Goal: Check status: Check status

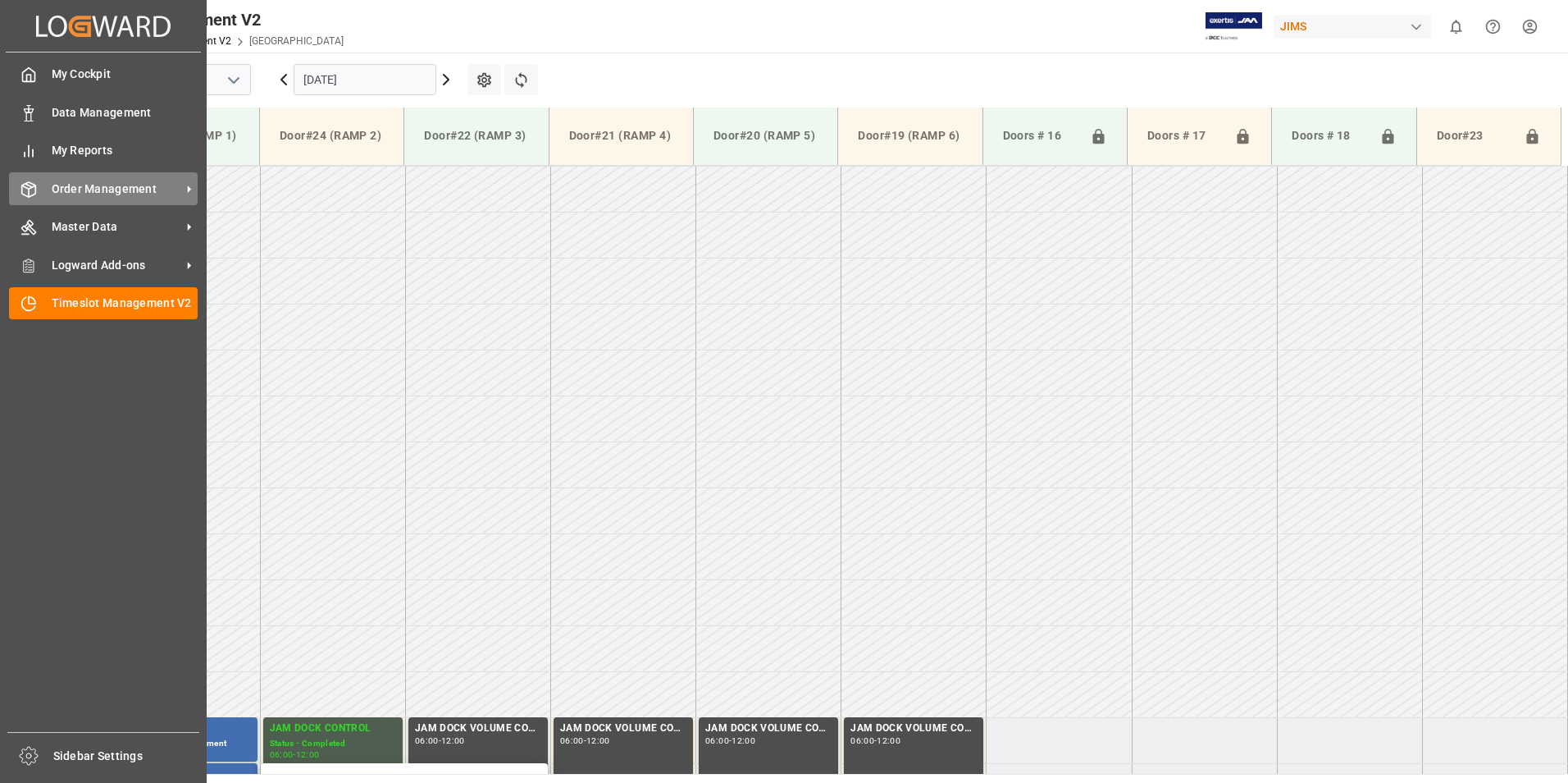
scroll to position [459, 0]
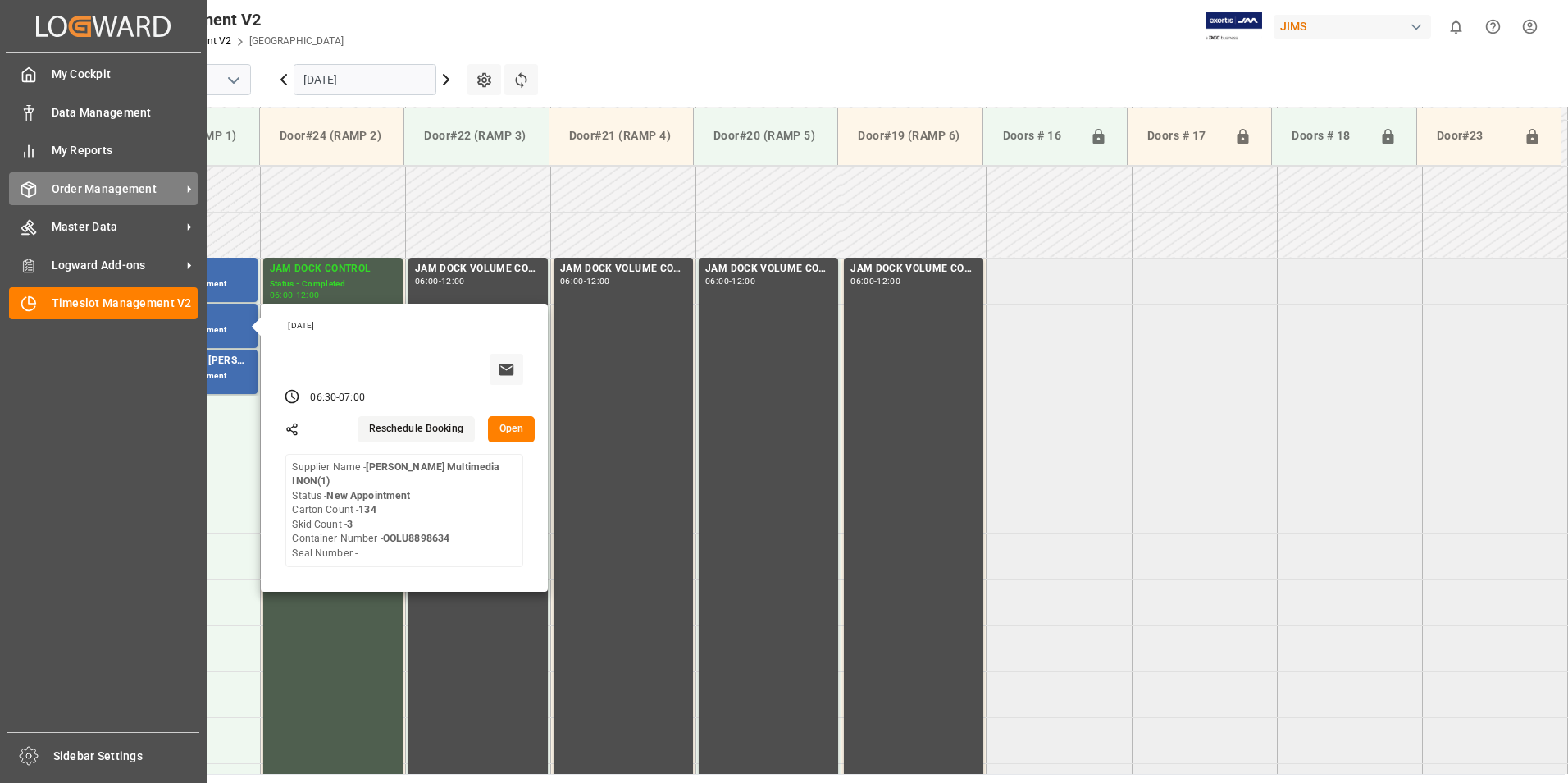
click at [65, 195] on span "Order Management" at bounding box center [116, 189] width 129 height 17
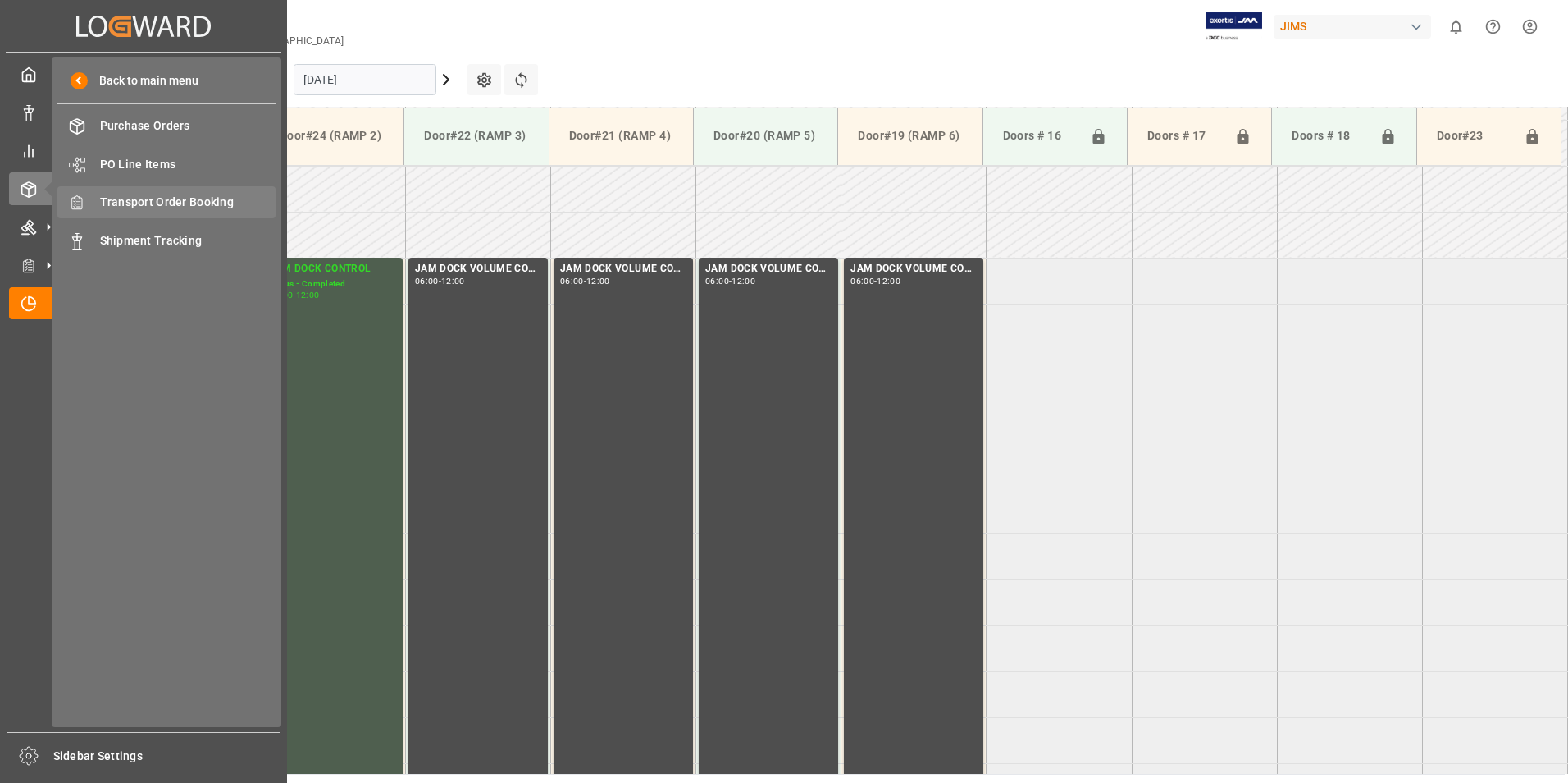
click at [206, 202] on span "Transport Order Booking" at bounding box center [188, 202] width 176 height 17
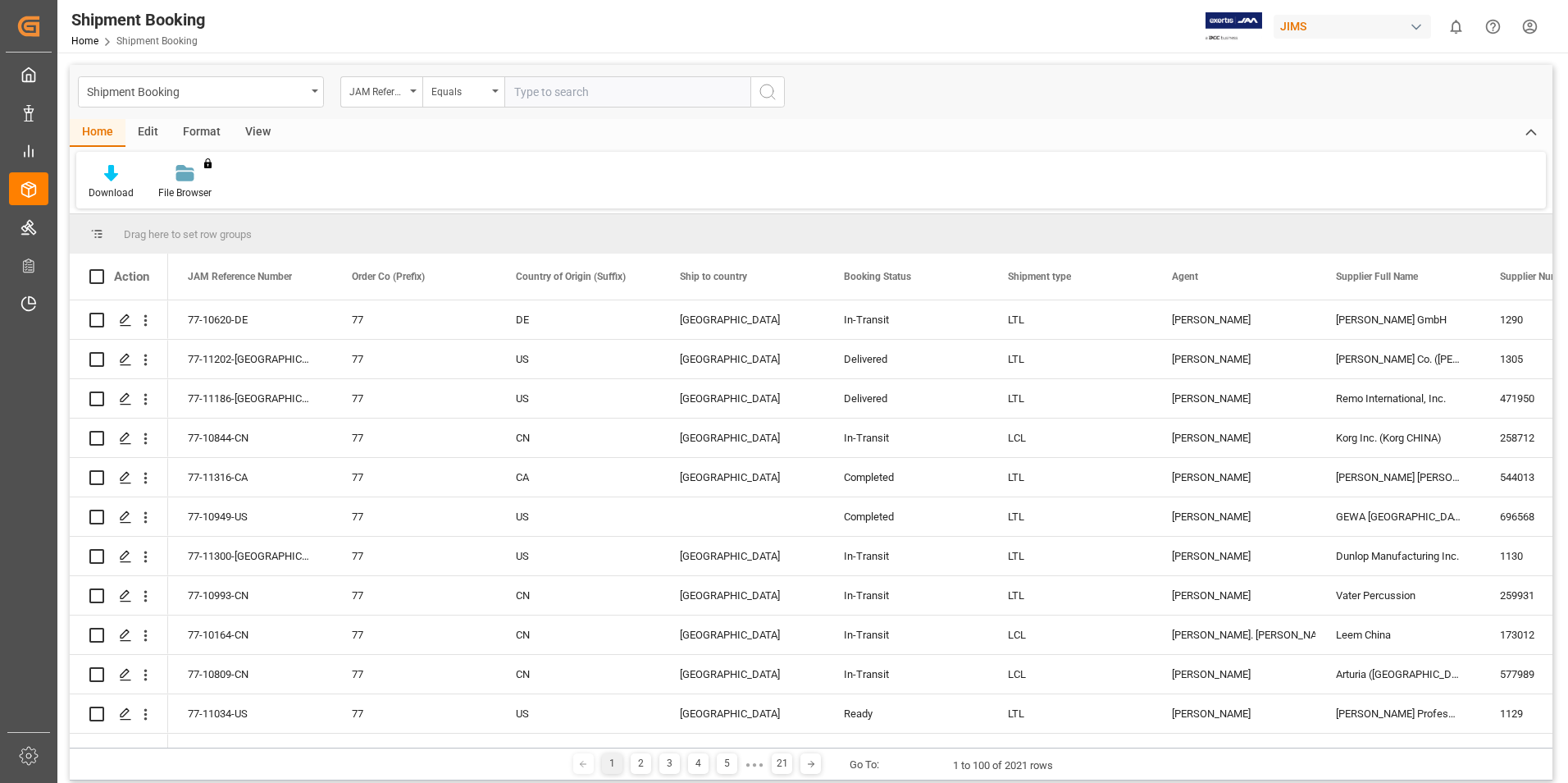
click at [558, 88] on input "text" at bounding box center [626, 92] width 246 height 31
type input "77-10495-cn"
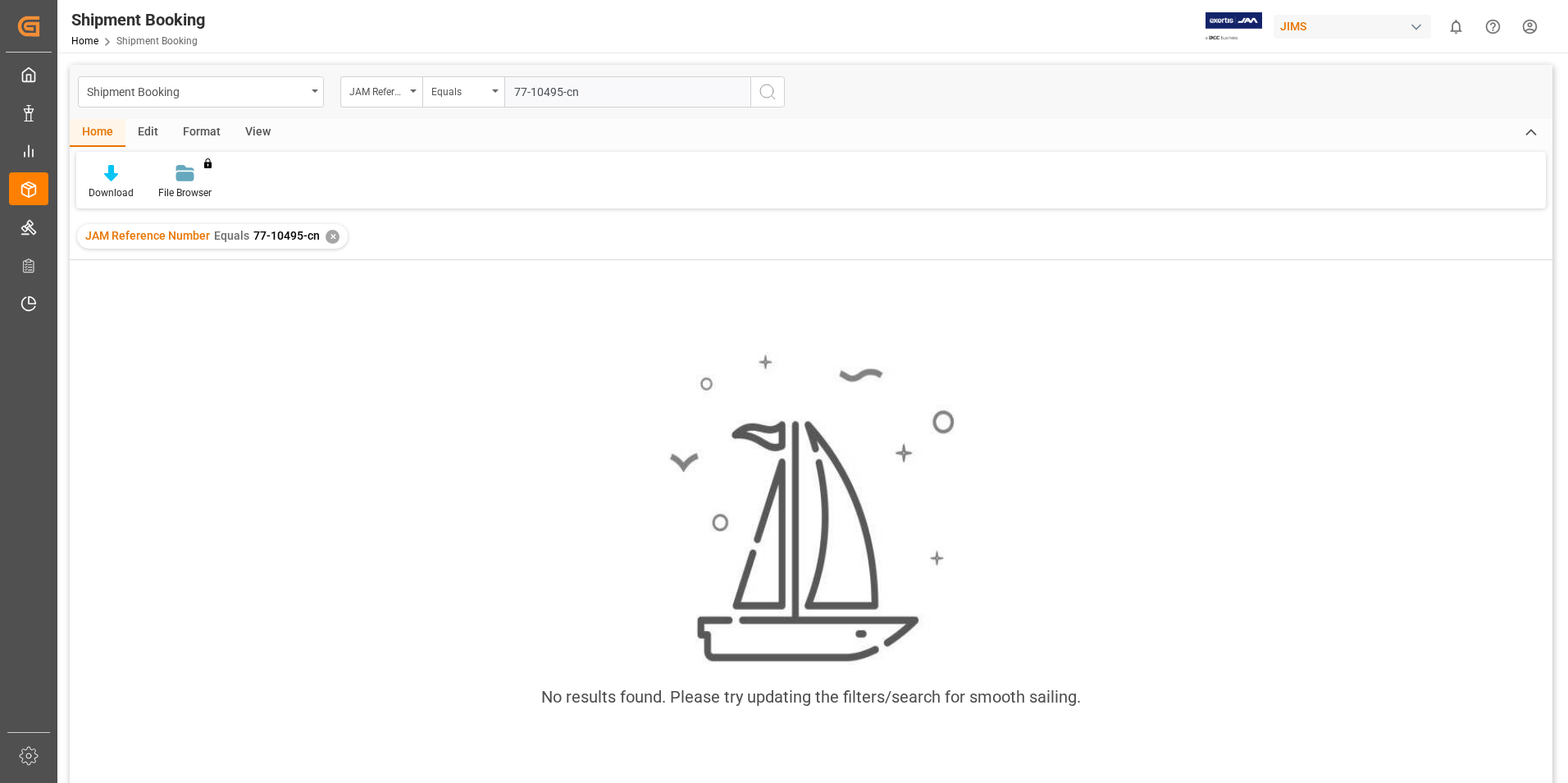
type input "77-10495-cn"
click at [766, 94] on icon "search button" at bounding box center [767, 91] width 20 height 20
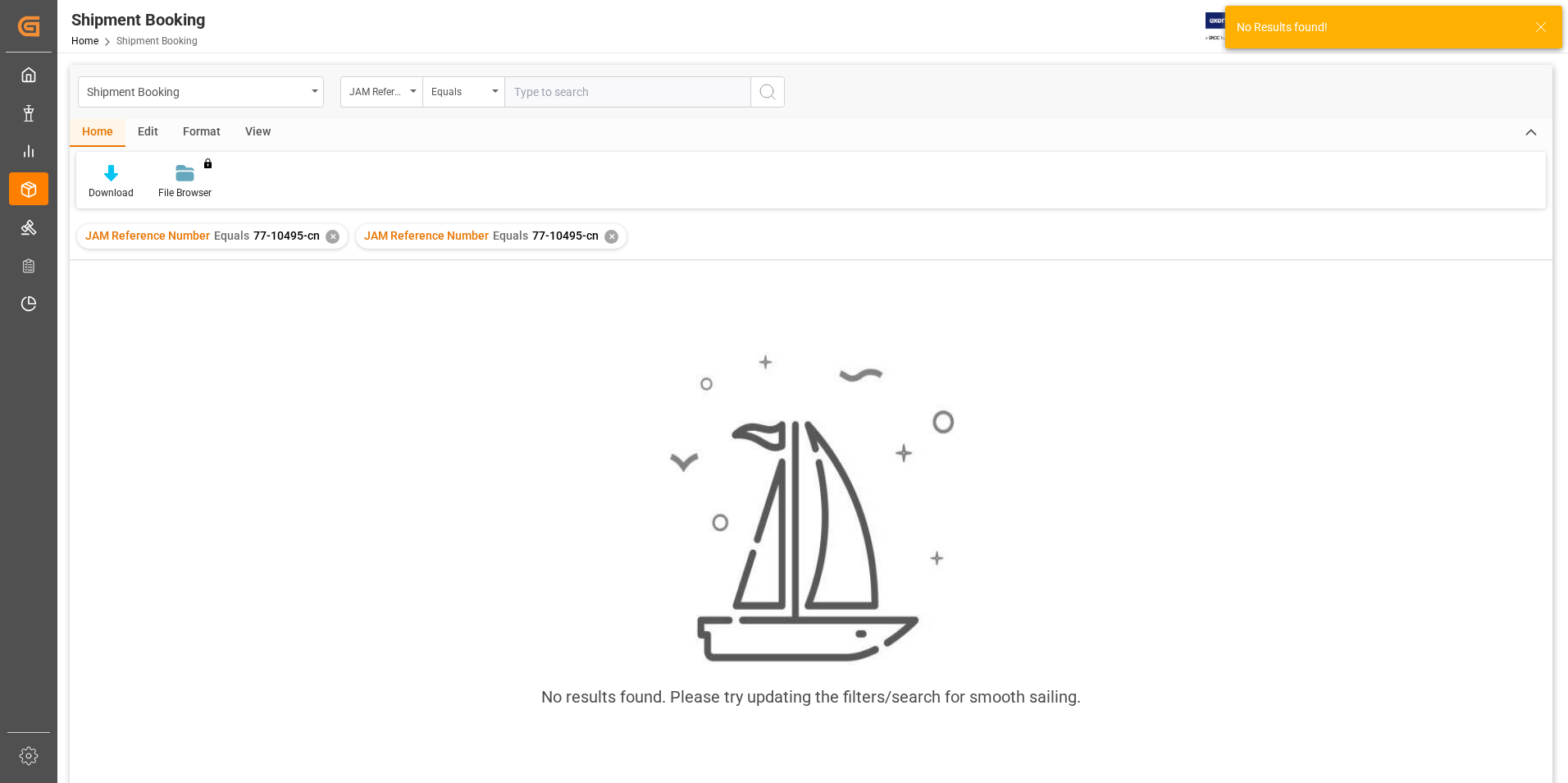
click at [604, 236] on div "✕" at bounding box center [611, 236] width 14 height 14
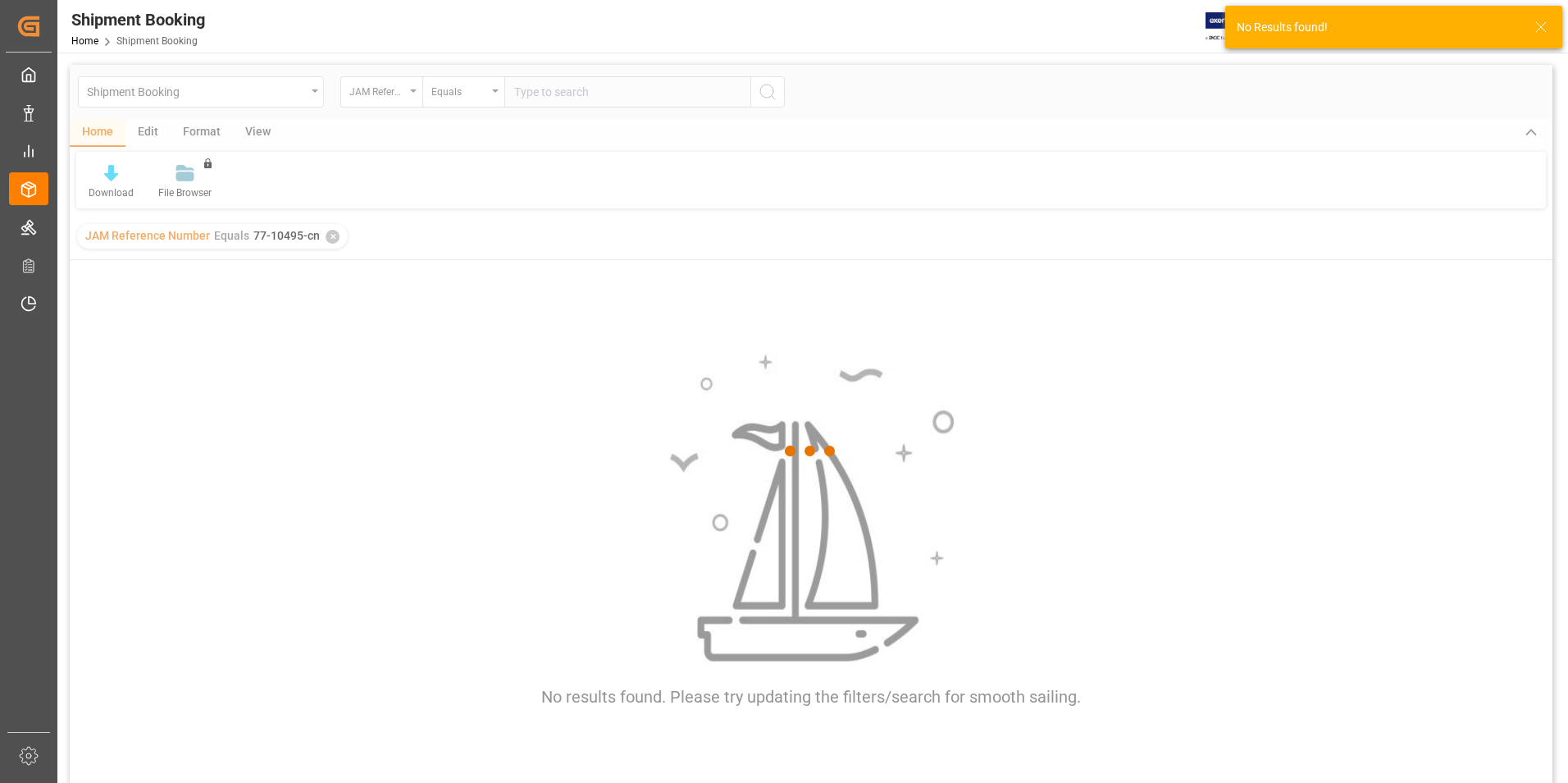
click at [328, 243] on div at bounding box center [811, 451] width 1483 height 773
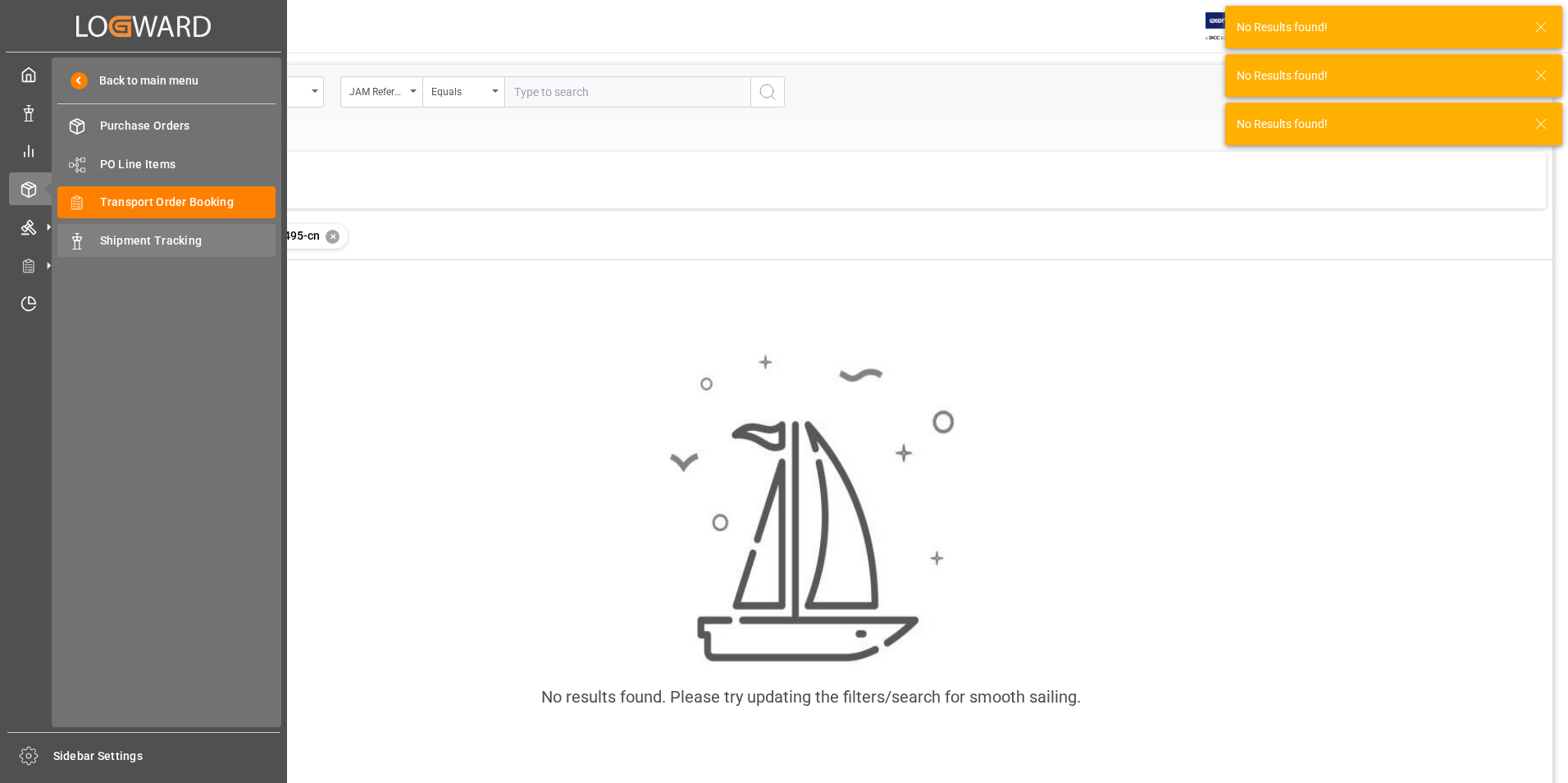
click at [121, 230] on div "Shipment Tracking Shipment Tracking" at bounding box center [167, 240] width 218 height 32
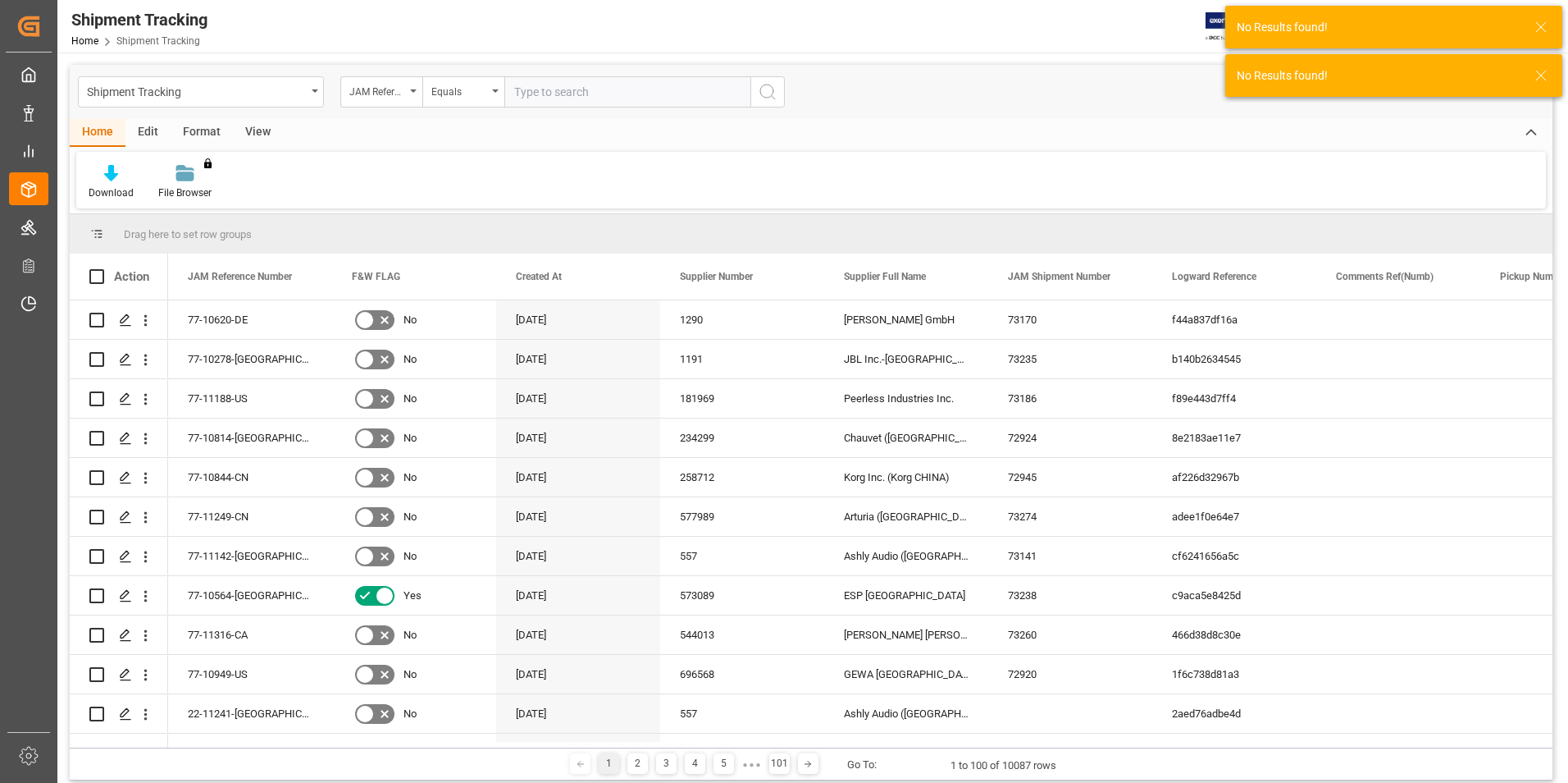
click at [552, 85] on input "text" at bounding box center [626, 92] width 246 height 31
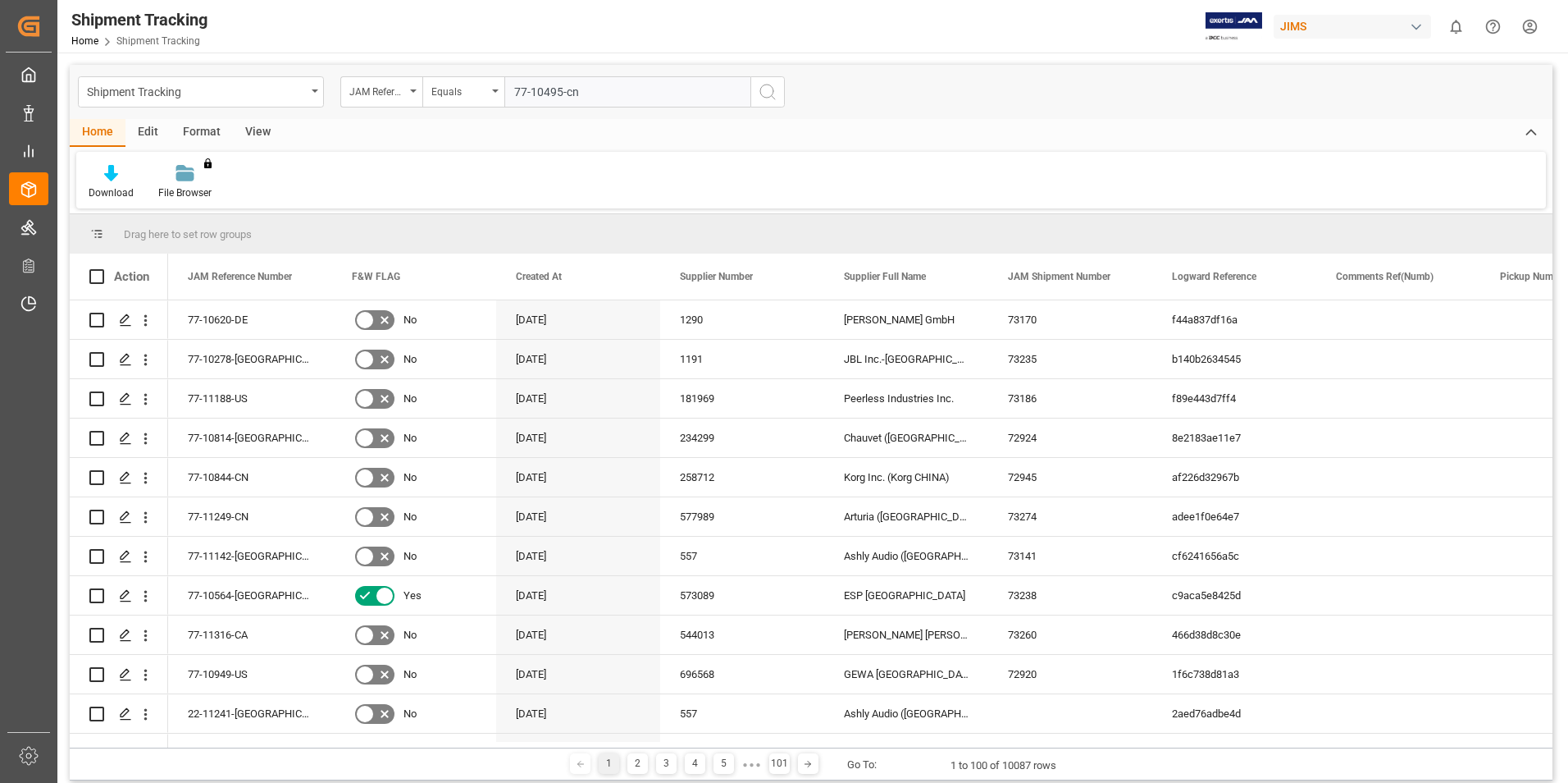
type input "77-10495-cn"
click at [768, 92] on icon "search button" at bounding box center [767, 91] width 20 height 20
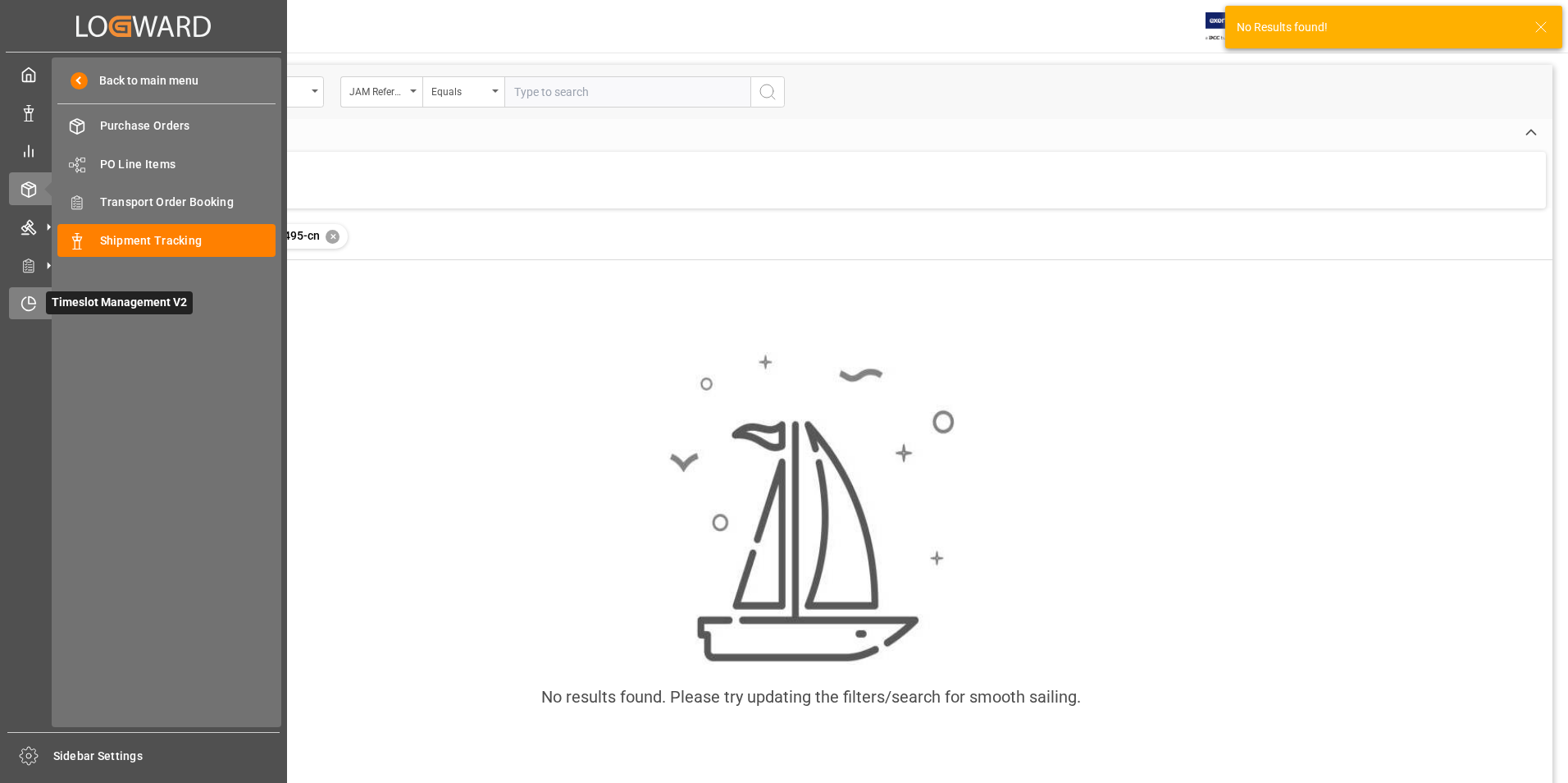
click at [86, 304] on span "Timeslot Management V2" at bounding box center [119, 303] width 147 height 23
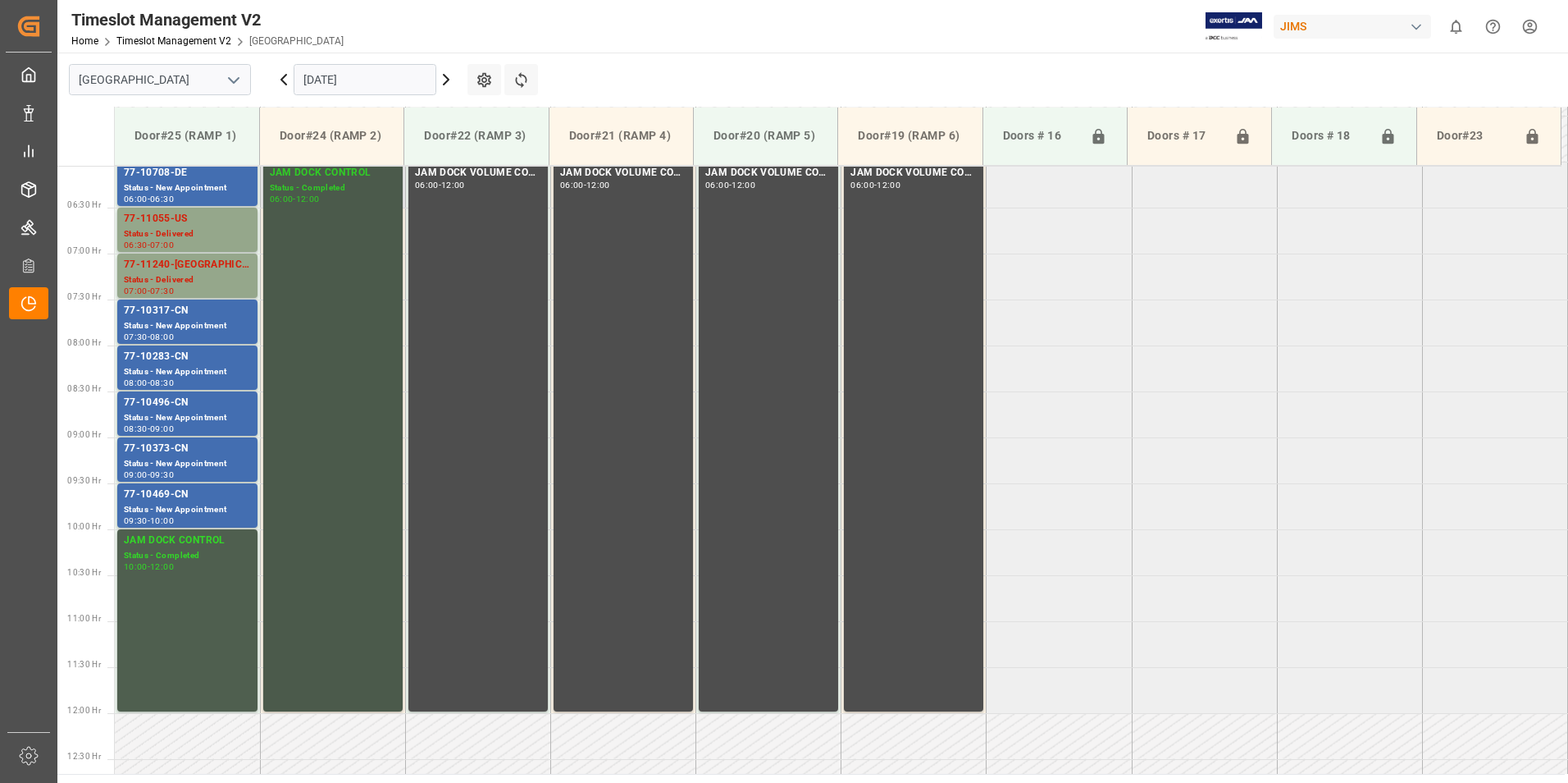
scroll to position [633, 0]
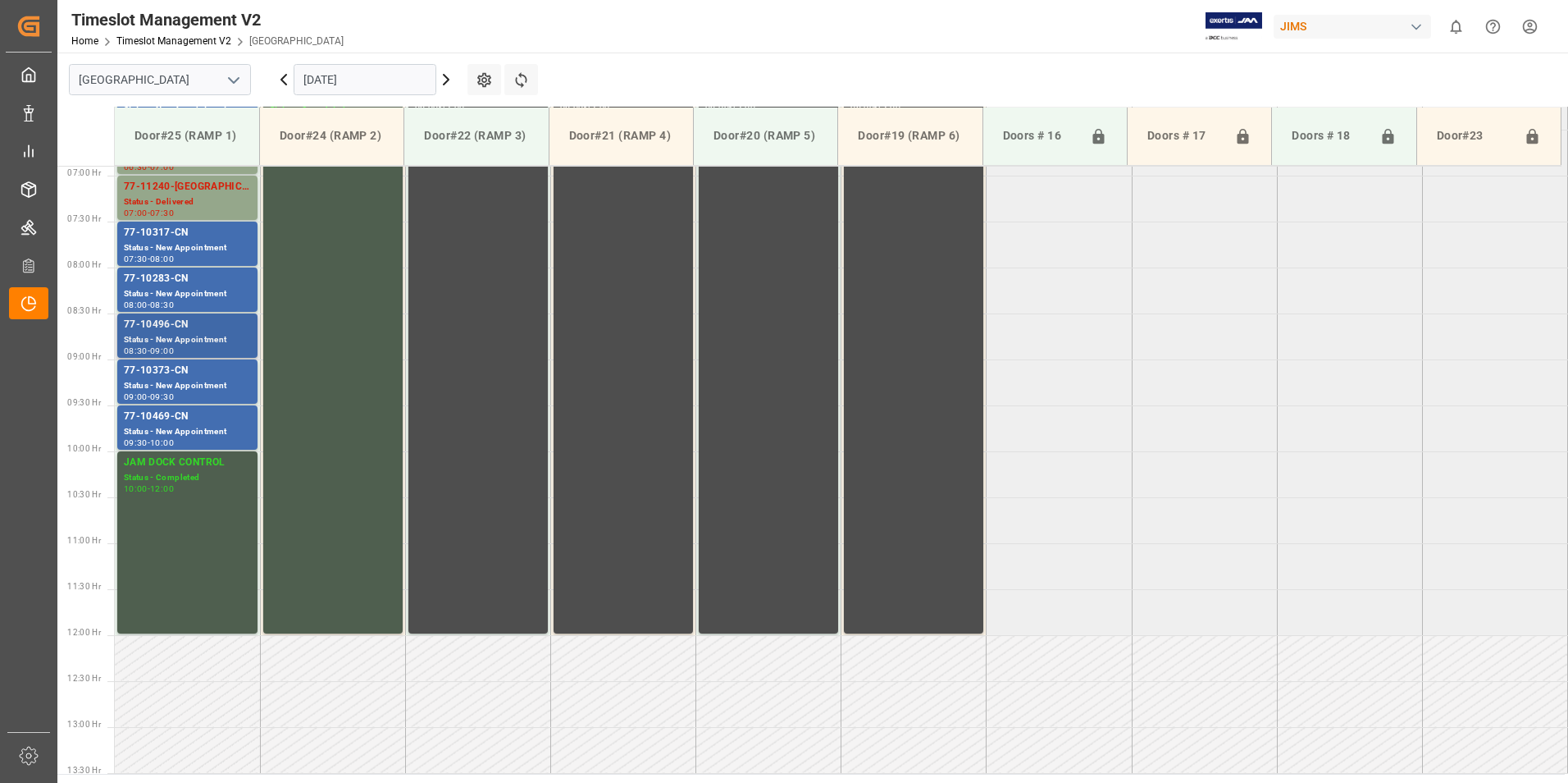
click at [162, 326] on div "77-10496-CN" at bounding box center [188, 324] width 127 height 16
click at [161, 372] on div "77-10373-CN" at bounding box center [188, 371] width 127 height 16
click at [165, 321] on div "77-10496-CN" at bounding box center [188, 324] width 127 height 16
click at [156, 286] on div "77-10283-CN" at bounding box center [188, 278] width 127 height 16
click at [162, 235] on div "77-10317-CN" at bounding box center [188, 232] width 127 height 16
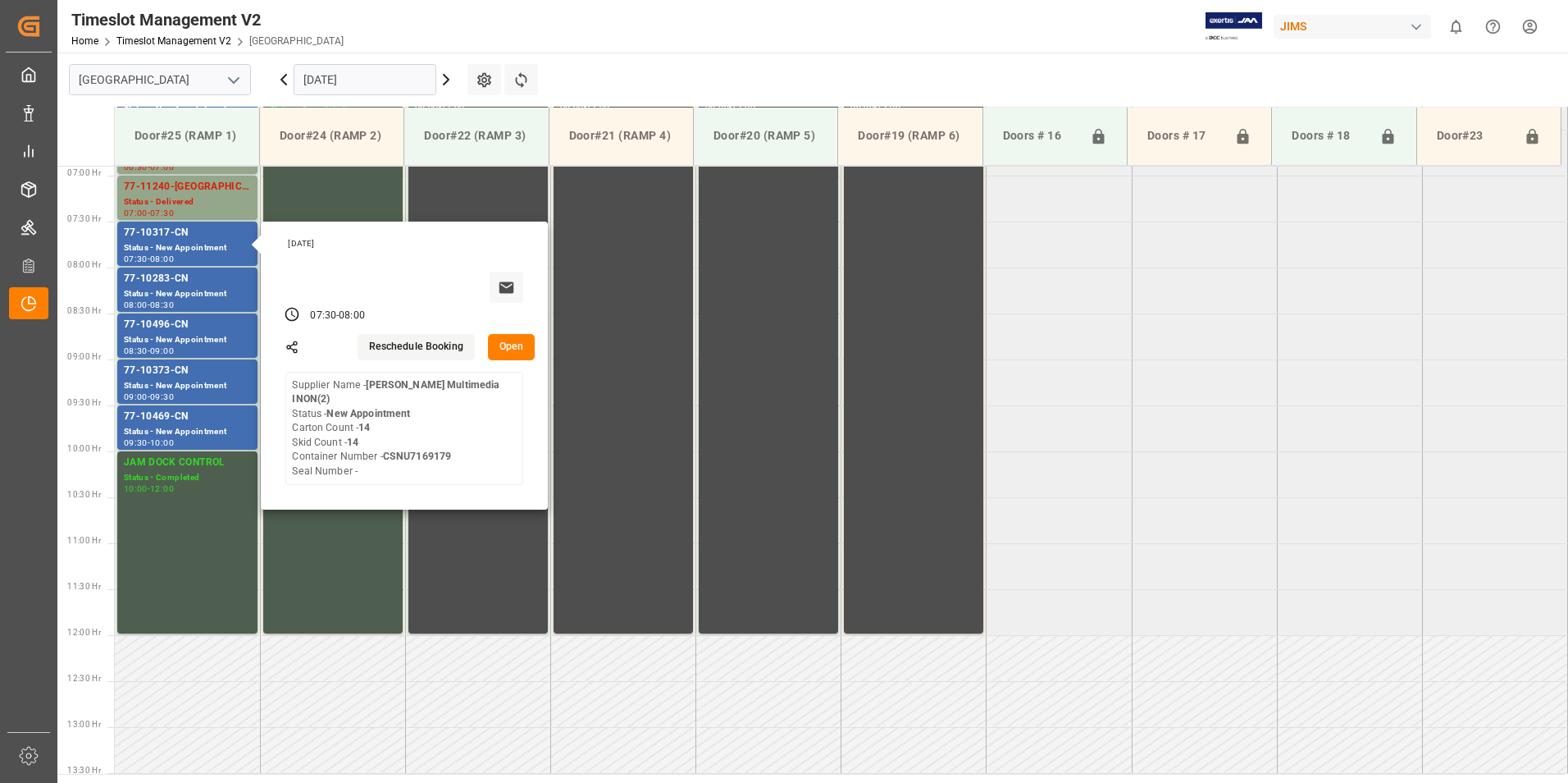
click at [325, 78] on input "[DATE]" at bounding box center [365, 79] width 143 height 31
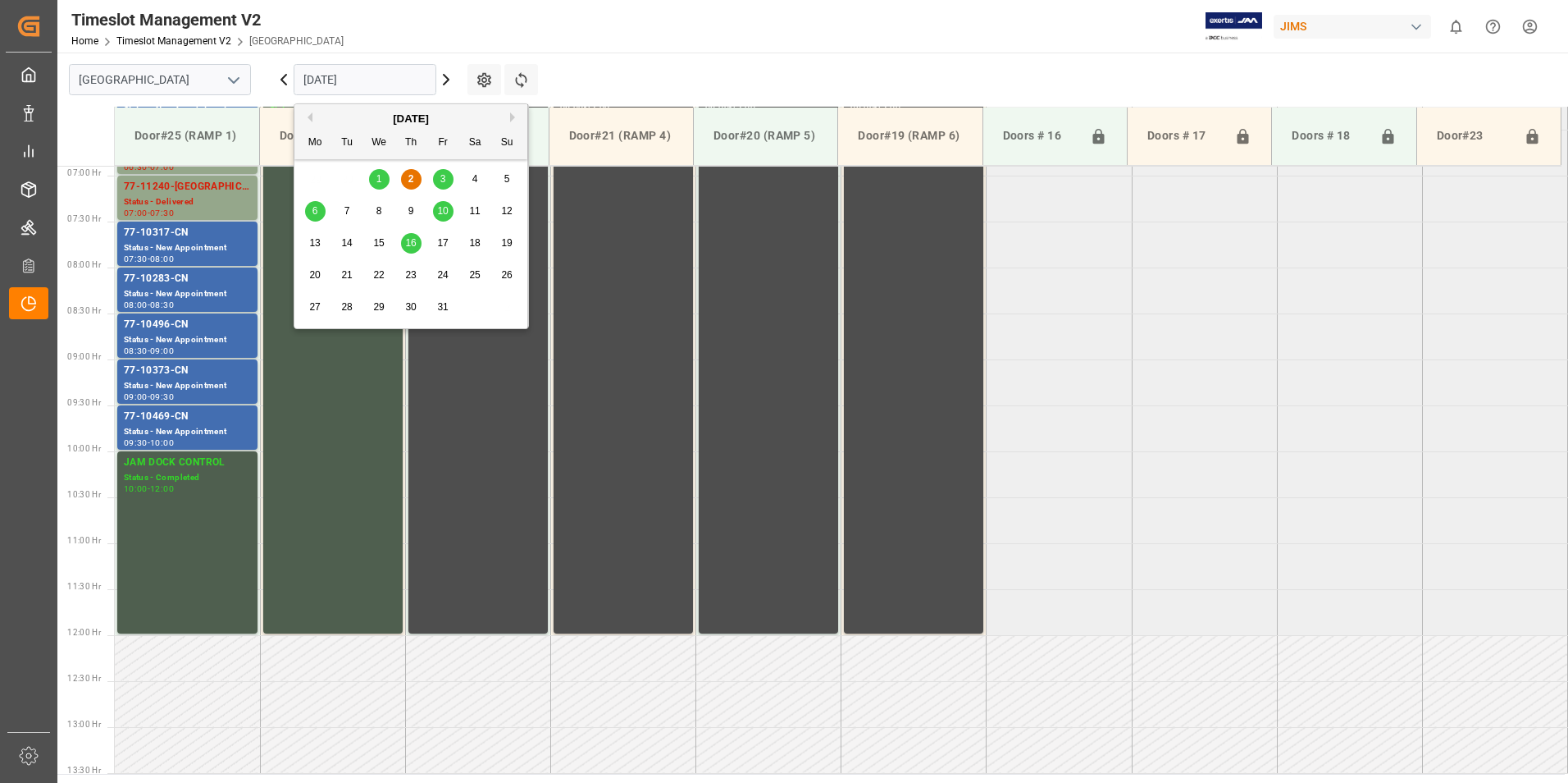
click at [446, 180] on div "3" at bounding box center [444, 179] width 20 height 20
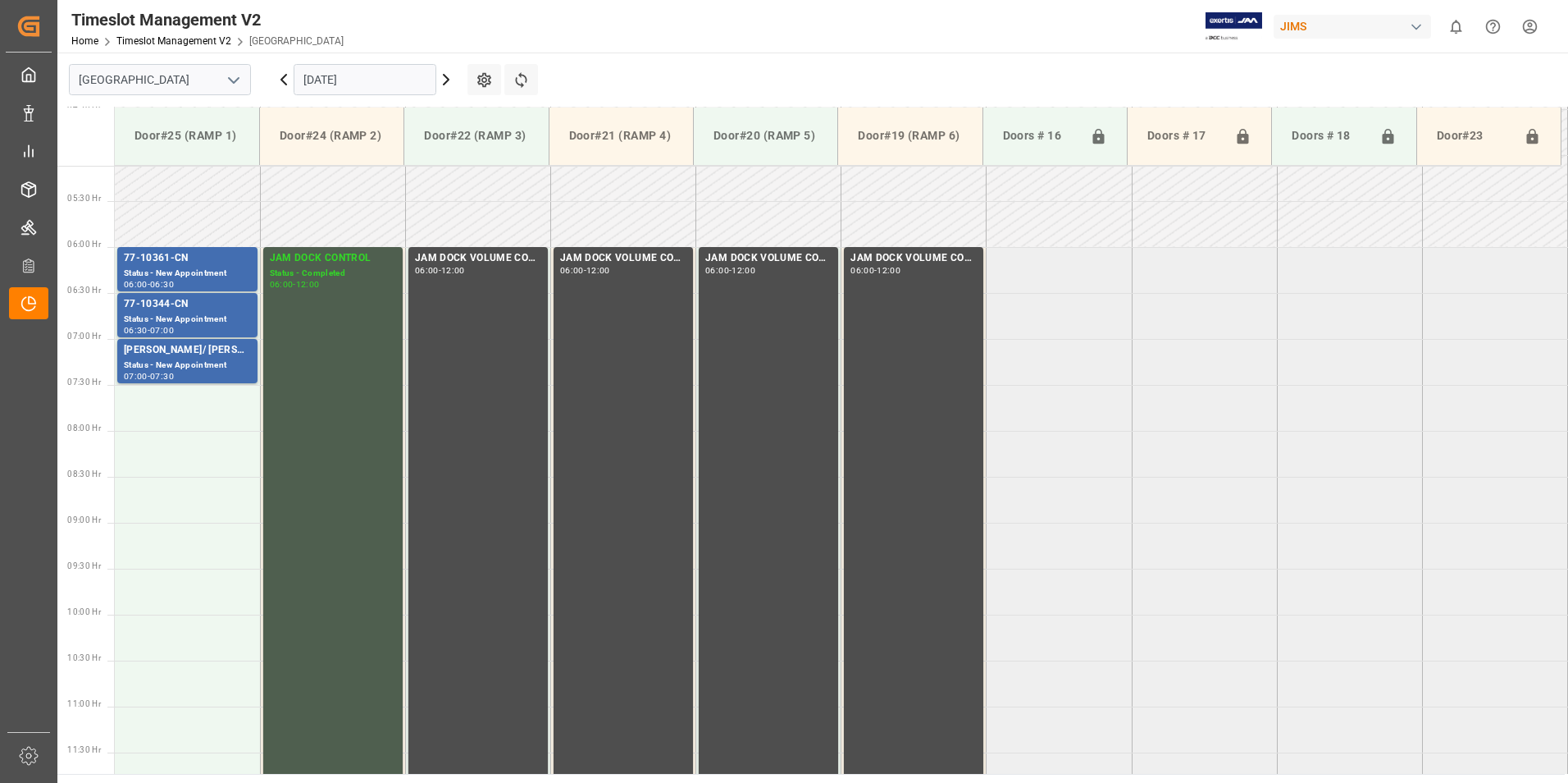
scroll to position [469, 0]
click at [151, 269] on div "Status - New Appointment" at bounding box center [188, 275] width 127 height 14
click at [160, 318] on div "Status - New Appointment" at bounding box center [188, 321] width 127 height 14
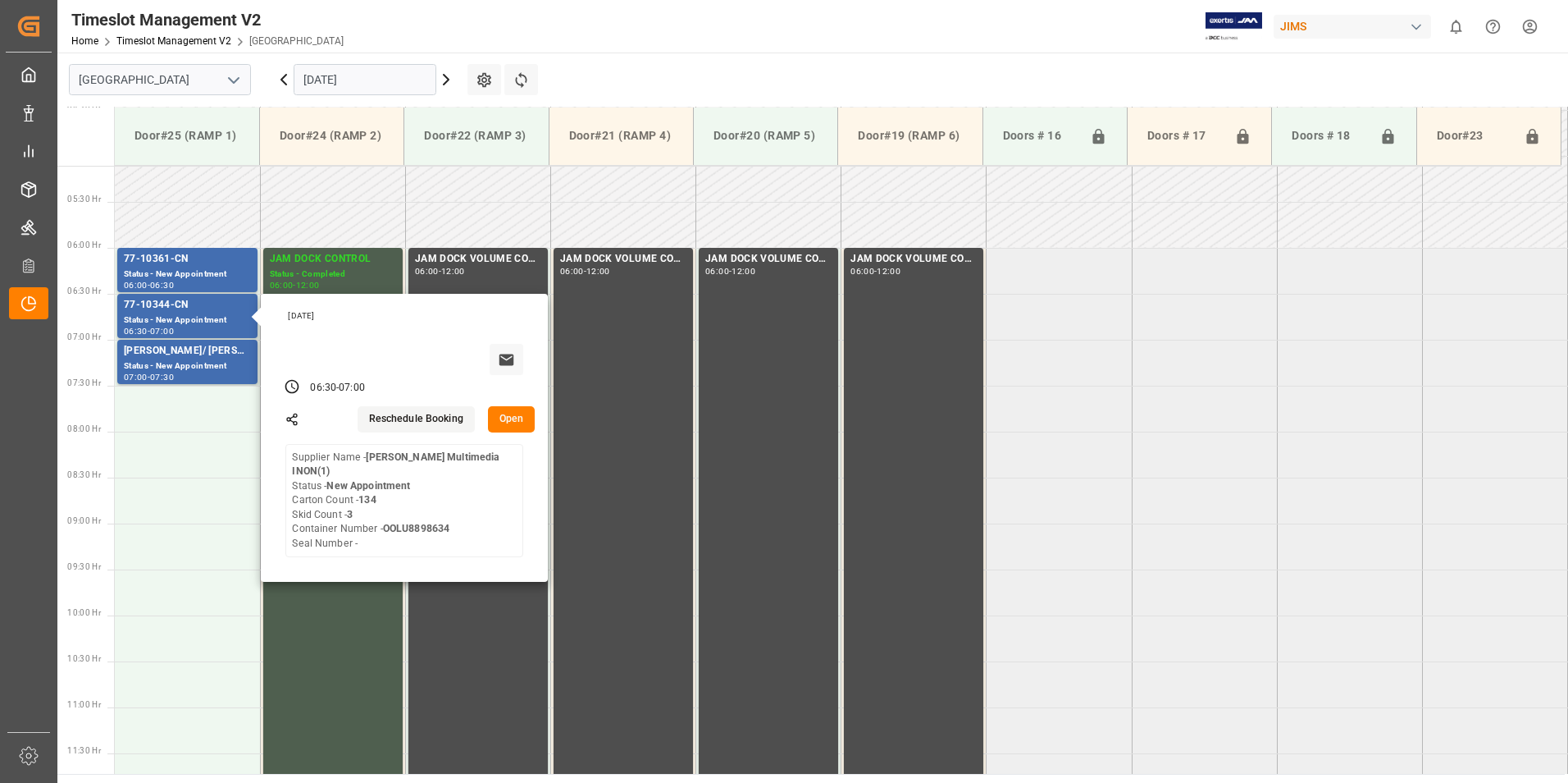
click at [363, 82] on input "[DATE]" at bounding box center [365, 79] width 143 height 31
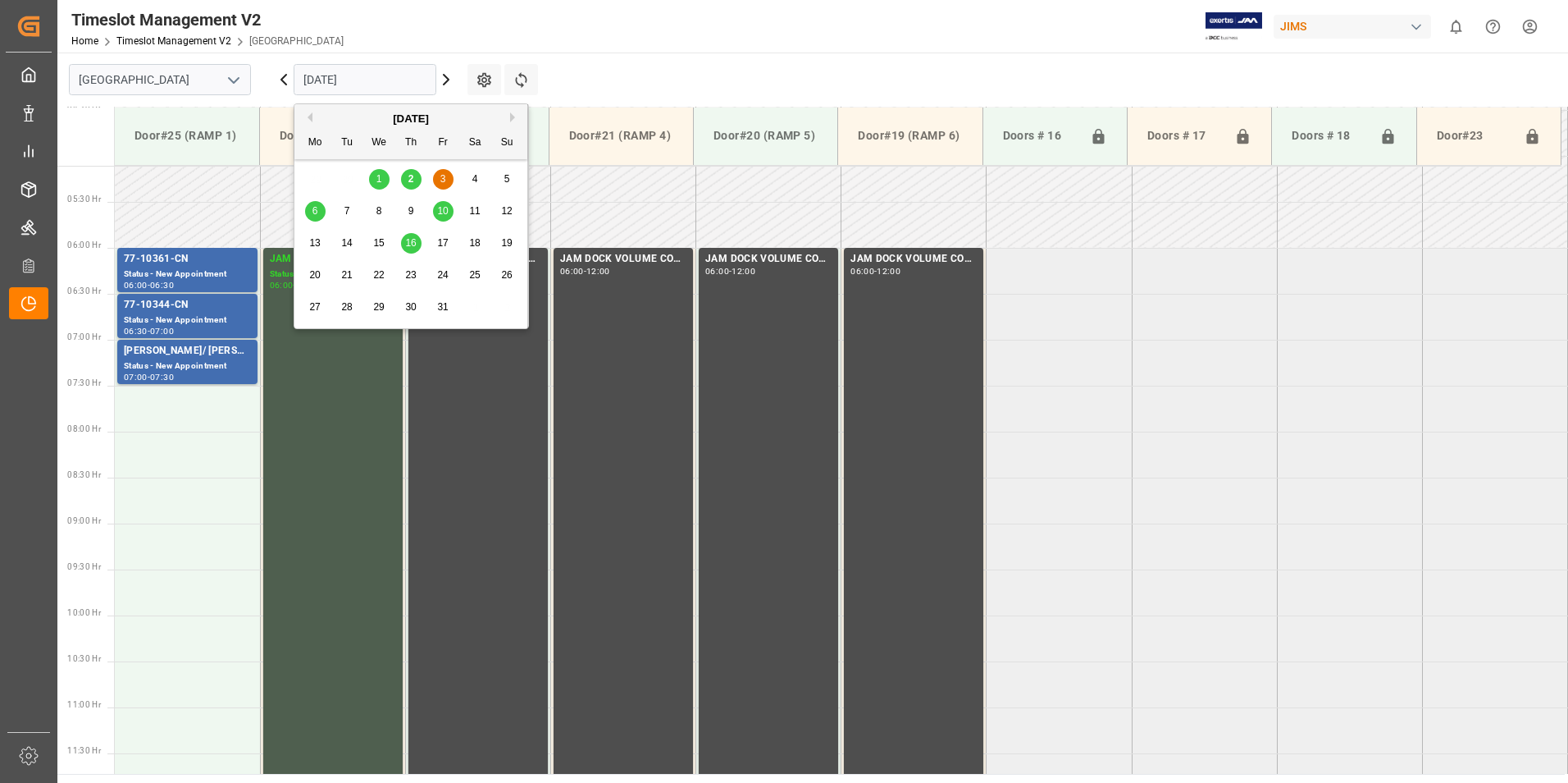
click at [409, 184] on span "2" at bounding box center [411, 179] width 6 height 12
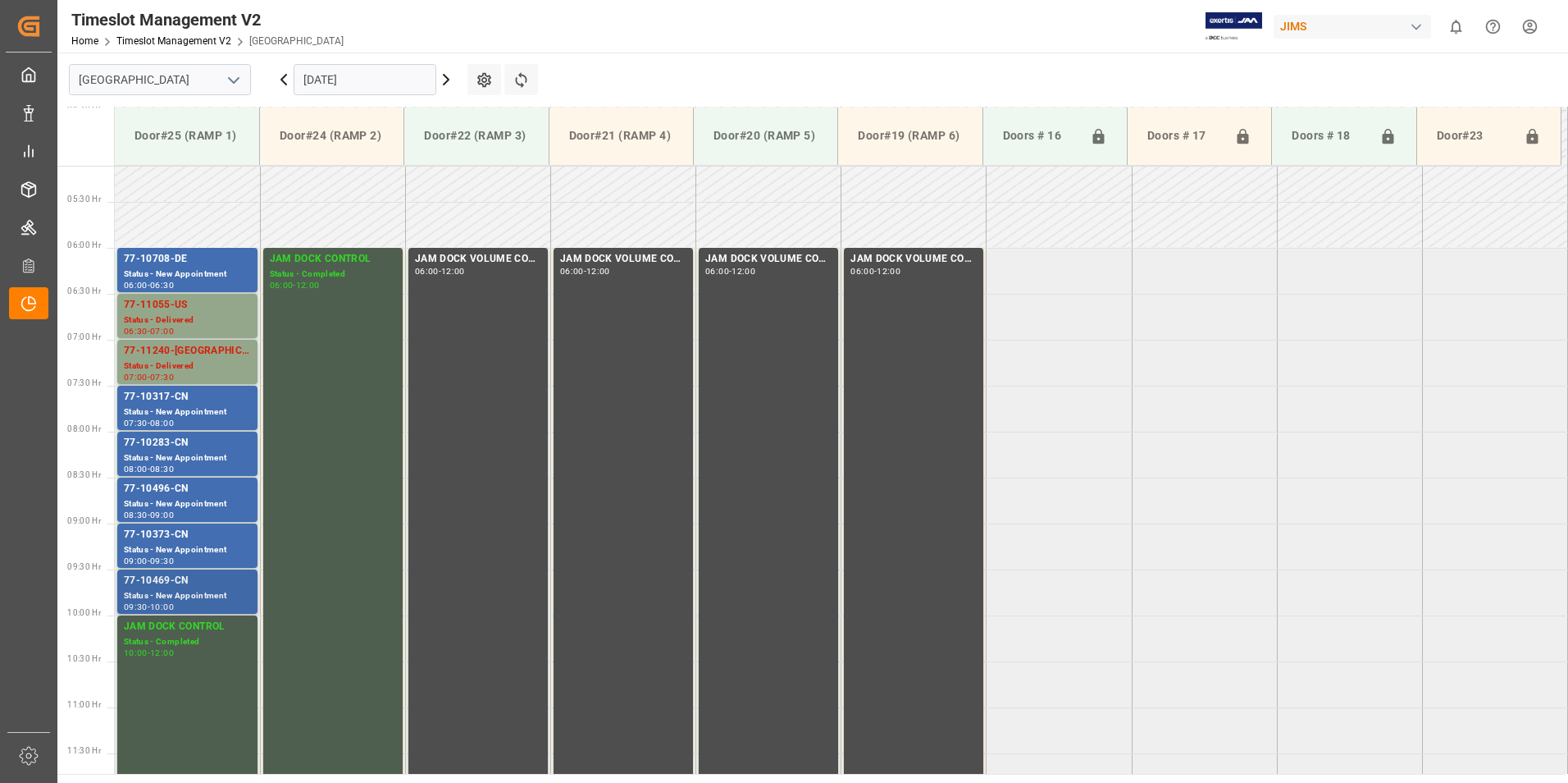
click at [149, 590] on div "Status - New Appointment" at bounding box center [188, 596] width 127 height 14
click at [169, 543] on div "Status - New Appointment" at bounding box center [188, 550] width 127 height 14
click at [165, 491] on div "77-10496-CN" at bounding box center [188, 488] width 127 height 16
click at [156, 451] on div "77-10283-CN" at bounding box center [188, 442] width 127 height 16
click at [186, 401] on div "77-10317-CN" at bounding box center [188, 396] width 127 height 16
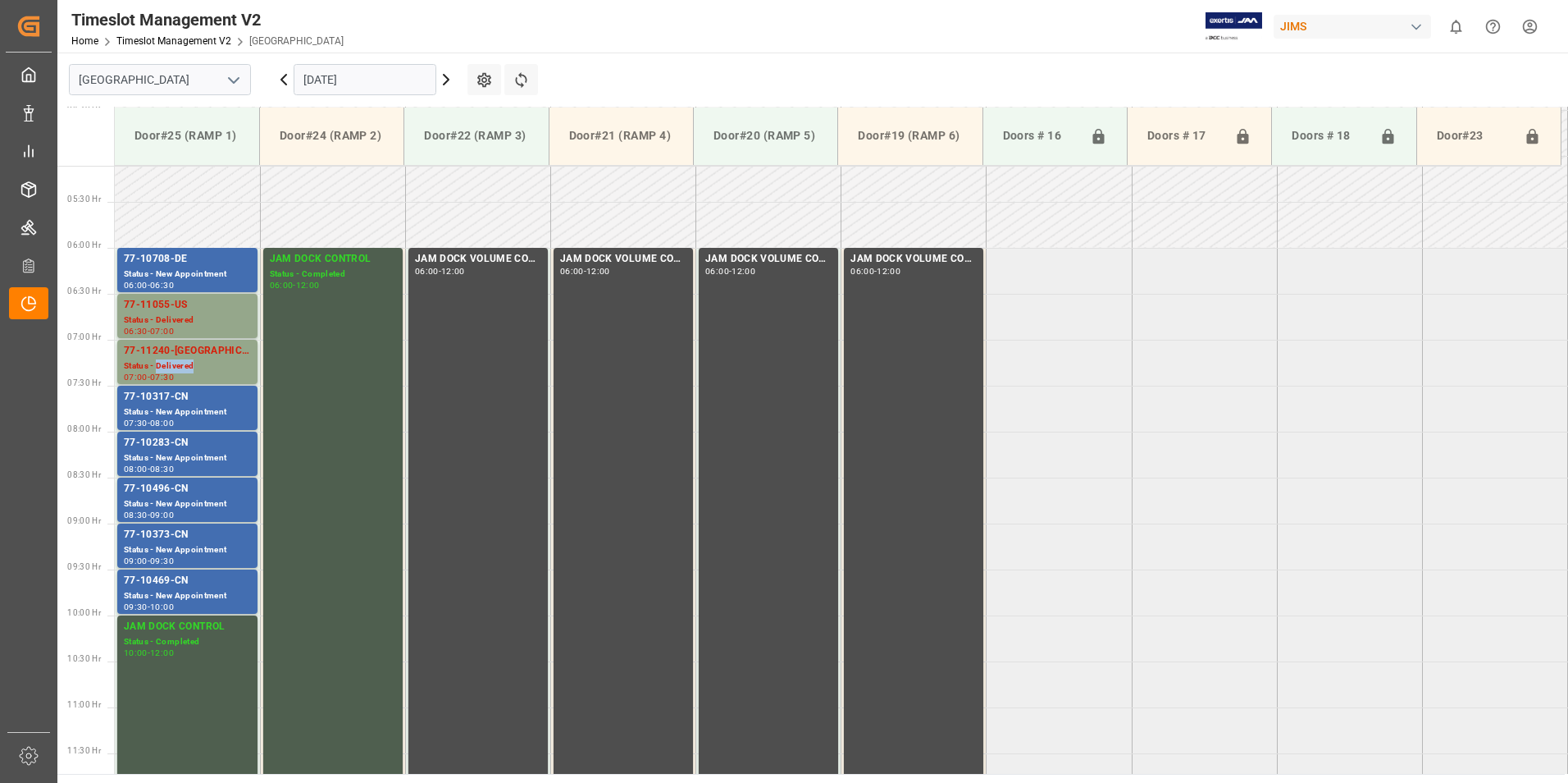
click at [170, 361] on div "Status - Delivered" at bounding box center [188, 366] width 127 height 14
click at [169, 317] on div "Status - Delivered" at bounding box center [188, 321] width 127 height 14
click at [161, 264] on div "77-10708-DE" at bounding box center [188, 258] width 127 height 16
click at [167, 582] on div "77-10469-CN" at bounding box center [188, 581] width 127 height 16
click at [170, 496] on div "77-10496-CN" at bounding box center [188, 488] width 127 height 16
